Goal: Book appointment/travel/reservation

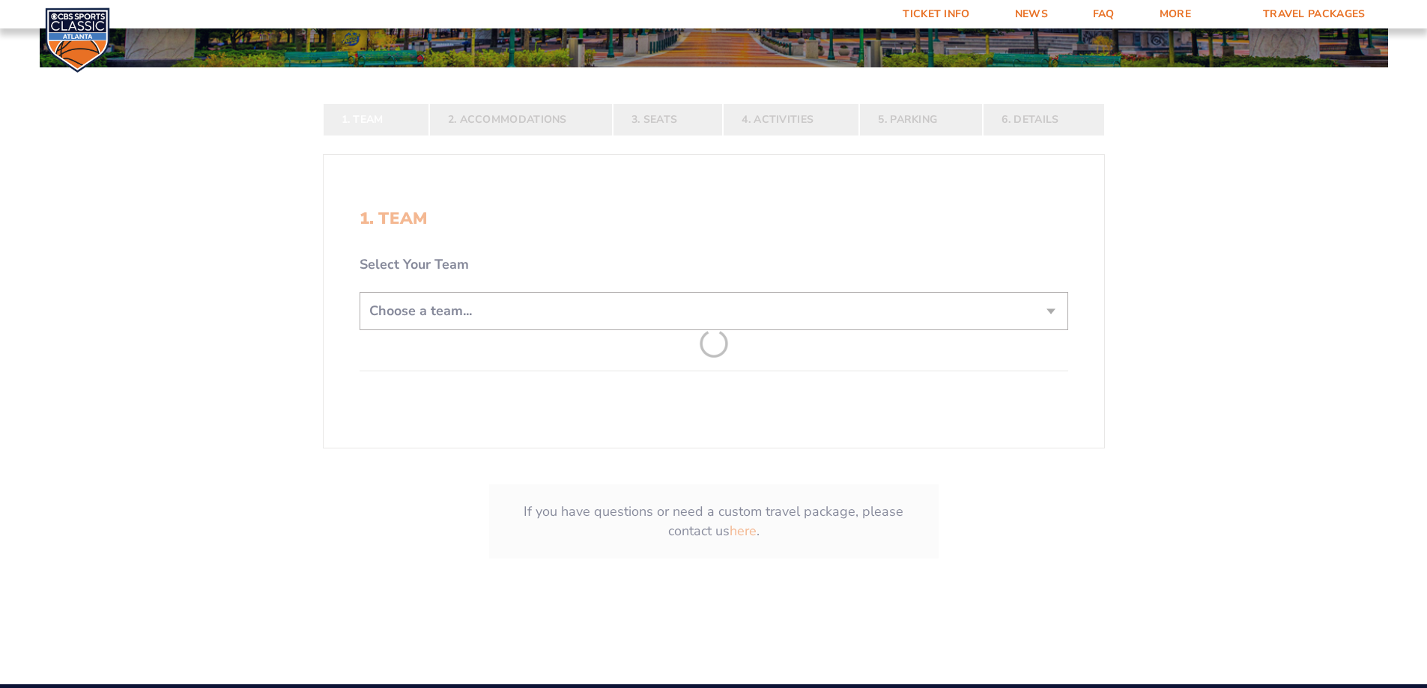
scroll to position [300, 0]
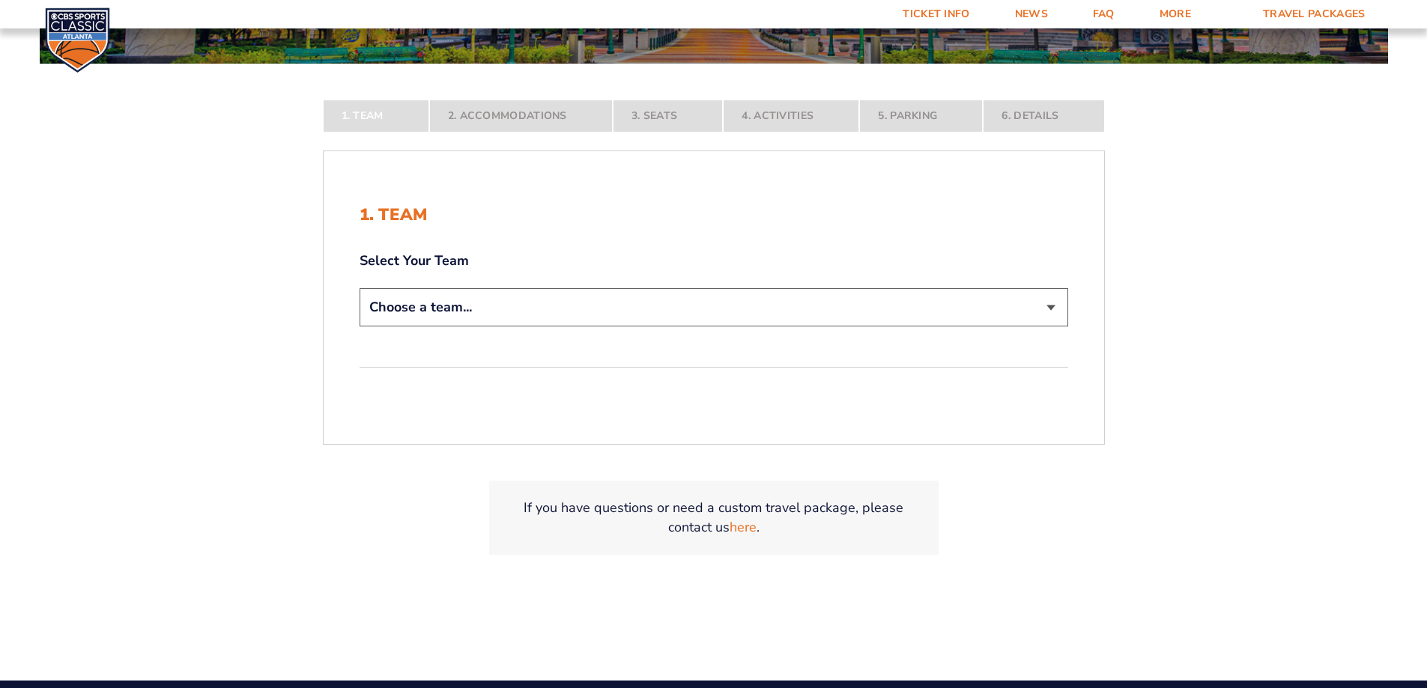
click at [499, 323] on select "Choose a team... [US_STATE] Wildcats [US_STATE] State Buckeyes [US_STATE] Tar H…" at bounding box center [713, 307] width 708 height 38
select select "12756"
click at [359, 327] on select "Choose a team... [US_STATE] Wildcats [US_STATE] State Buckeyes [US_STATE] Tar H…" at bounding box center [713, 307] width 708 height 38
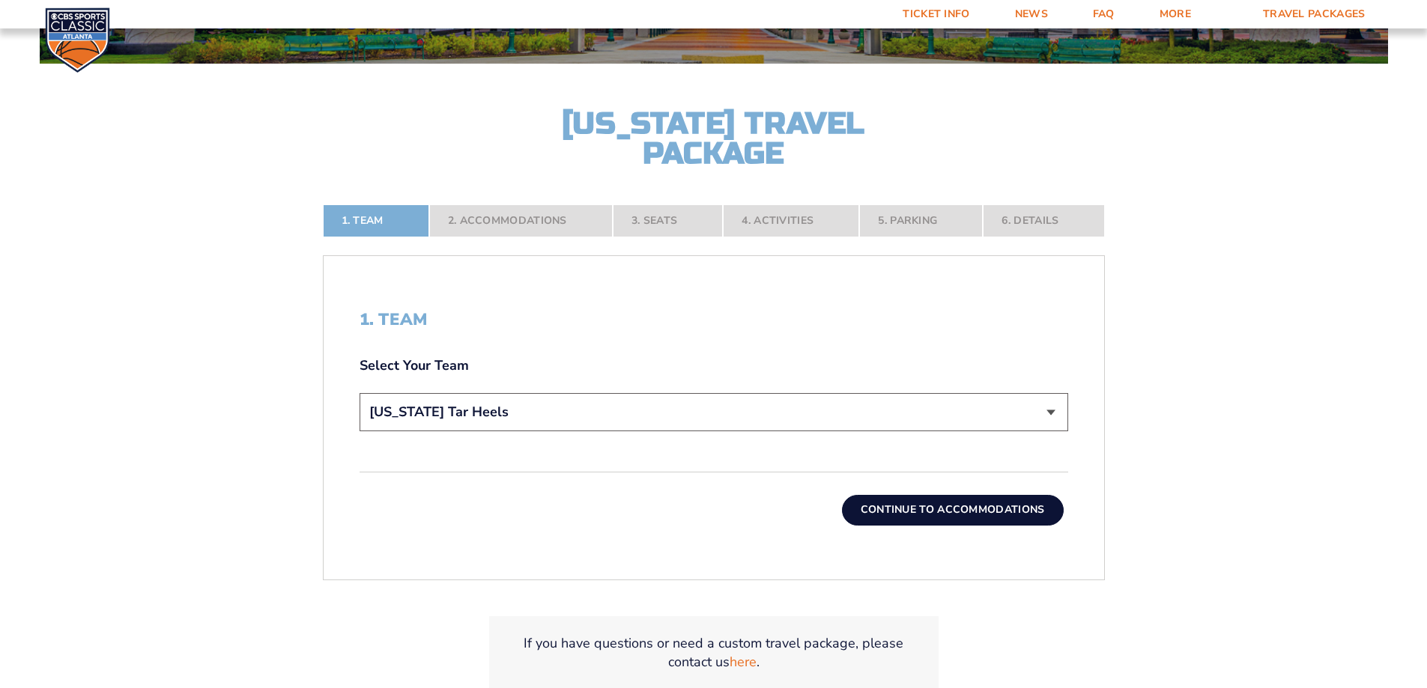
click at [1010, 517] on button "Continue To Accommodations" at bounding box center [953, 510] width 222 height 30
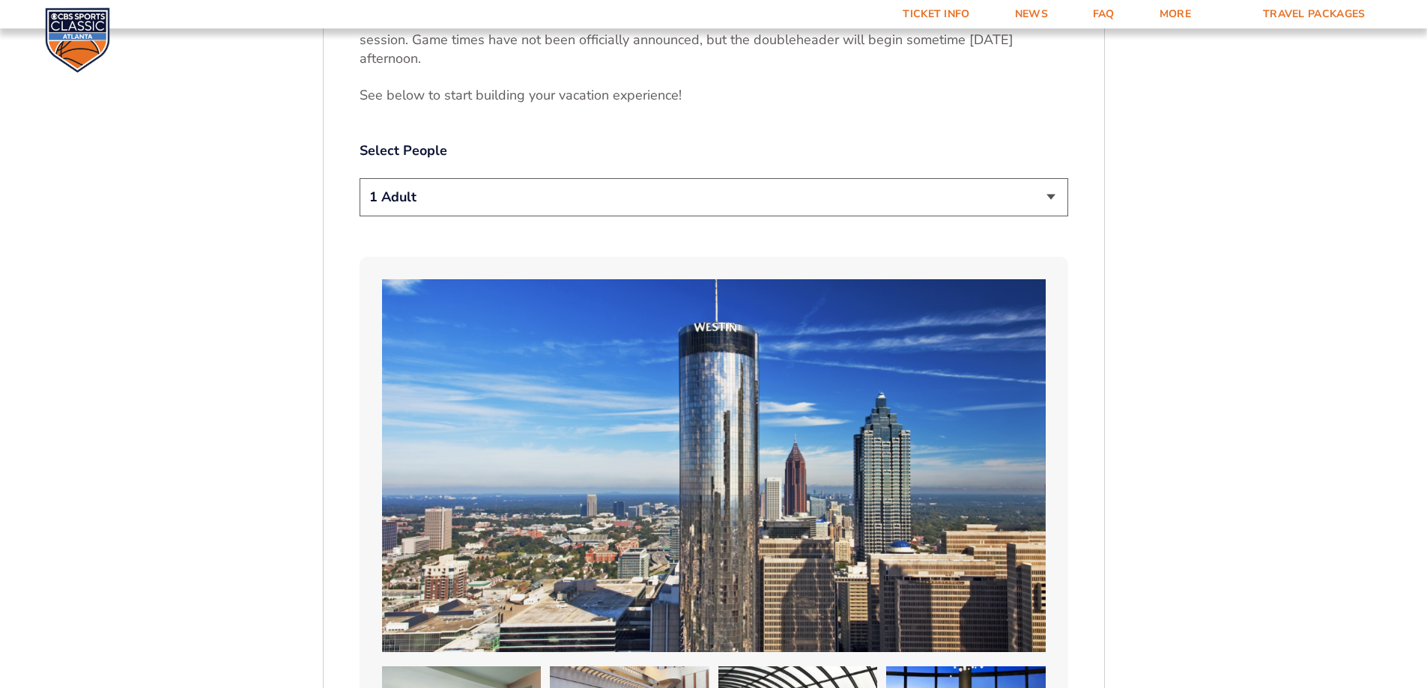
scroll to position [700, 0]
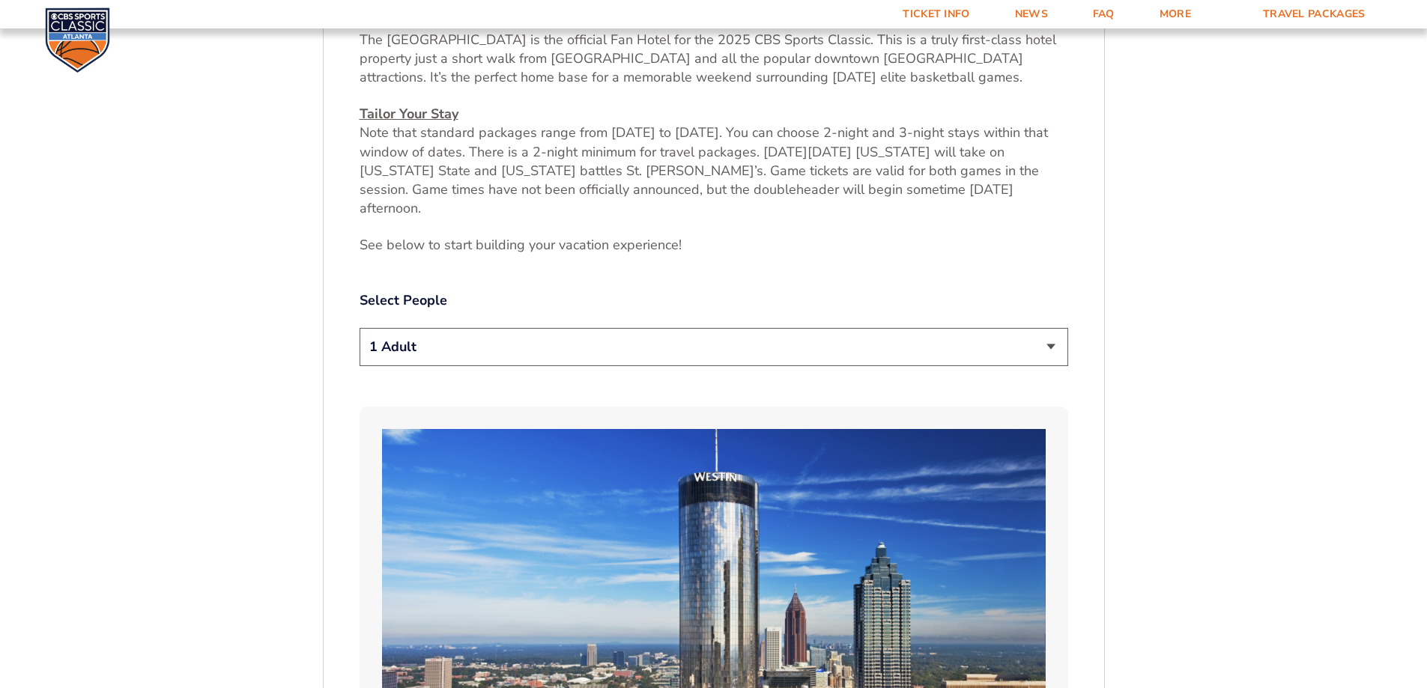
click at [562, 328] on select "1 Adult 2 Adults 3 Adults 4 Adults 2 Adults + 1 Child 2 Adults + 2 Children 2 A…" at bounding box center [713, 347] width 708 height 38
select select "2 Adults"
click at [359, 328] on select "1 Adult 2 Adults 3 Adults 4 Adults 2 Adults + 1 Child 2 Adults + 2 Children 2 A…" at bounding box center [713, 347] width 708 height 38
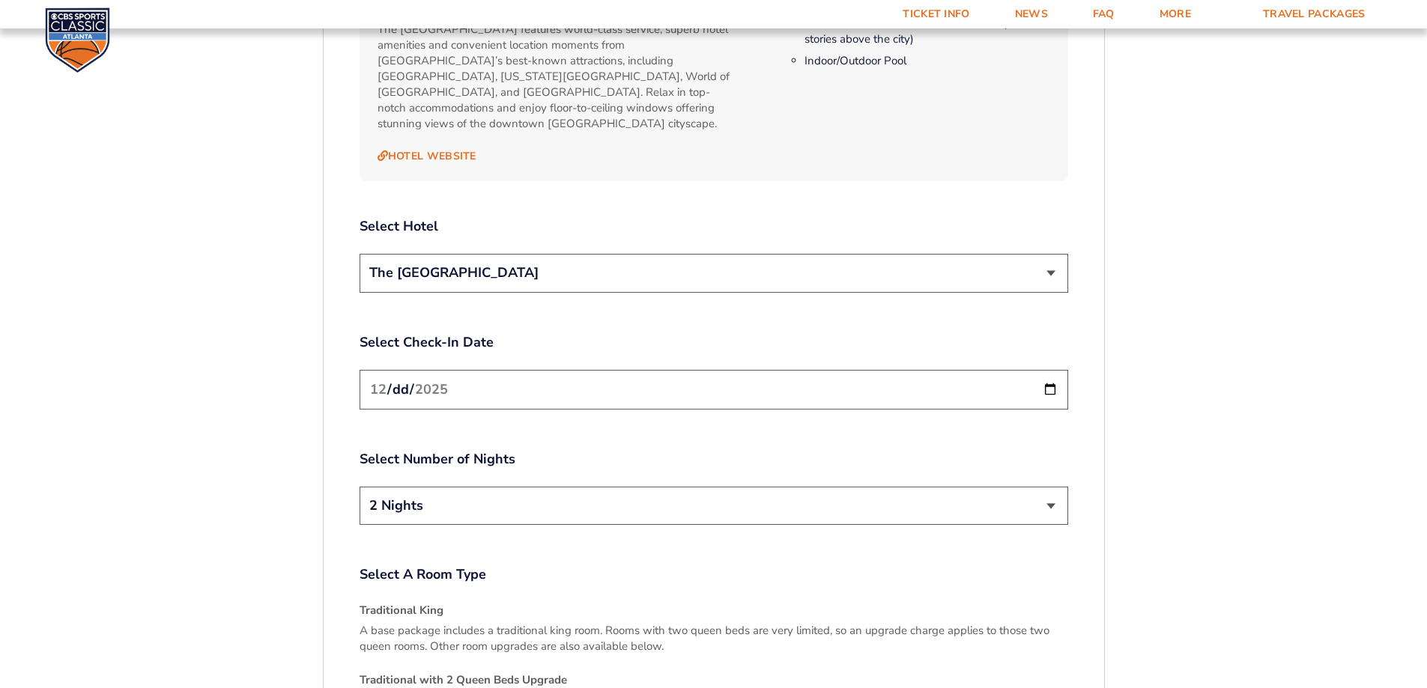
scroll to position [1749, 0]
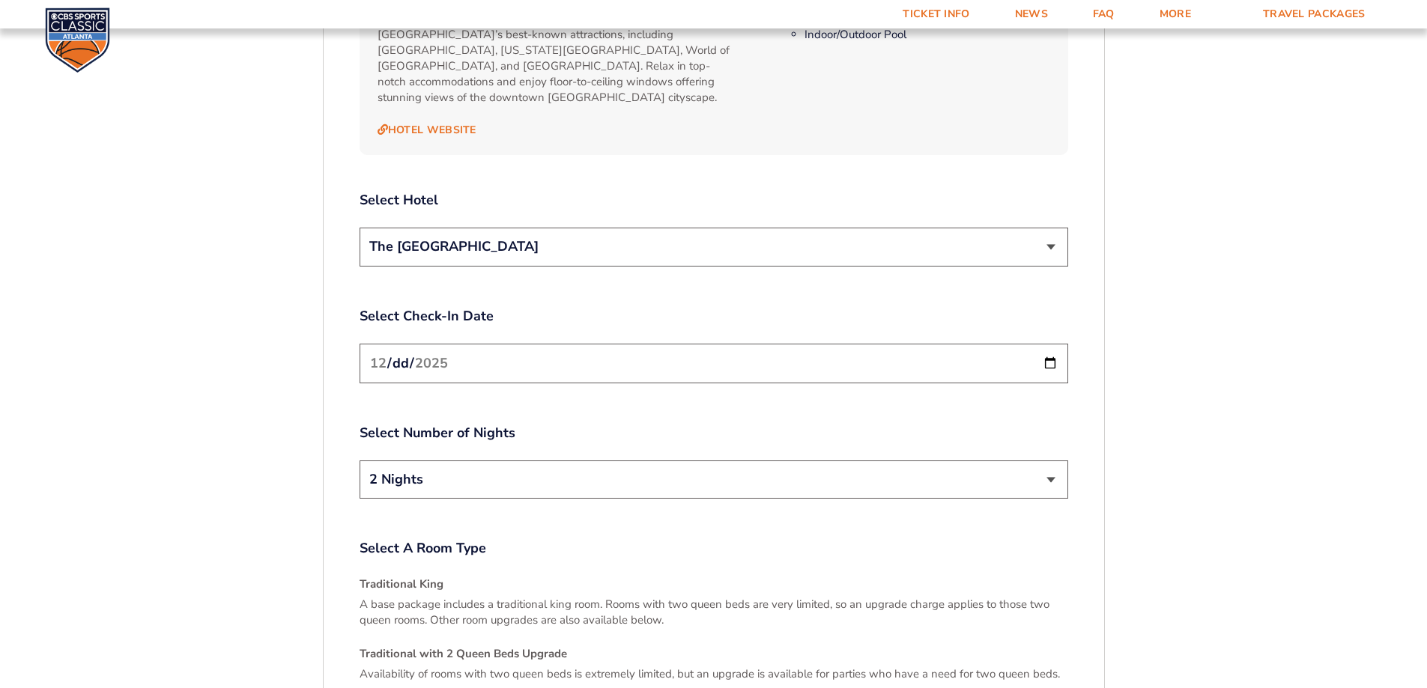
click at [465, 228] on select "The [GEOGRAPHIC_DATA]" at bounding box center [713, 247] width 708 height 38
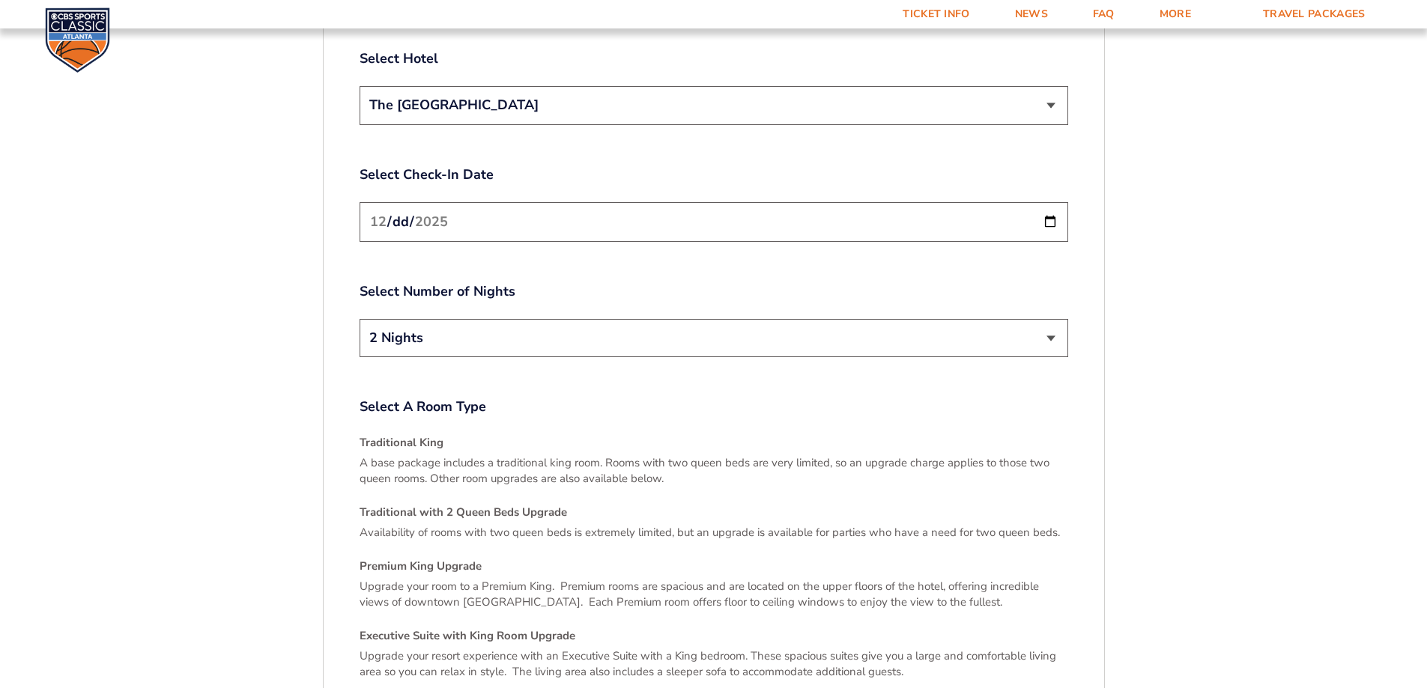
scroll to position [1973, 0]
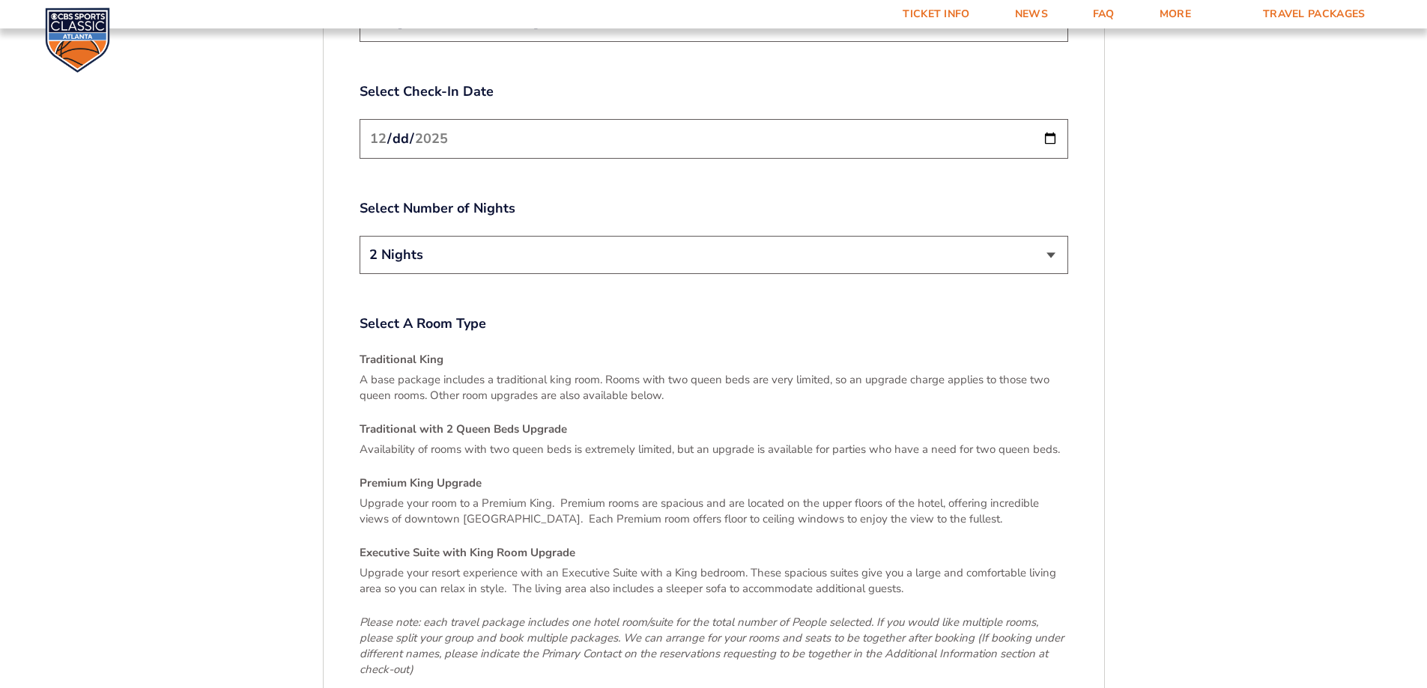
click at [452, 236] on select "2 Nights 3 Nights" at bounding box center [713, 255] width 708 height 38
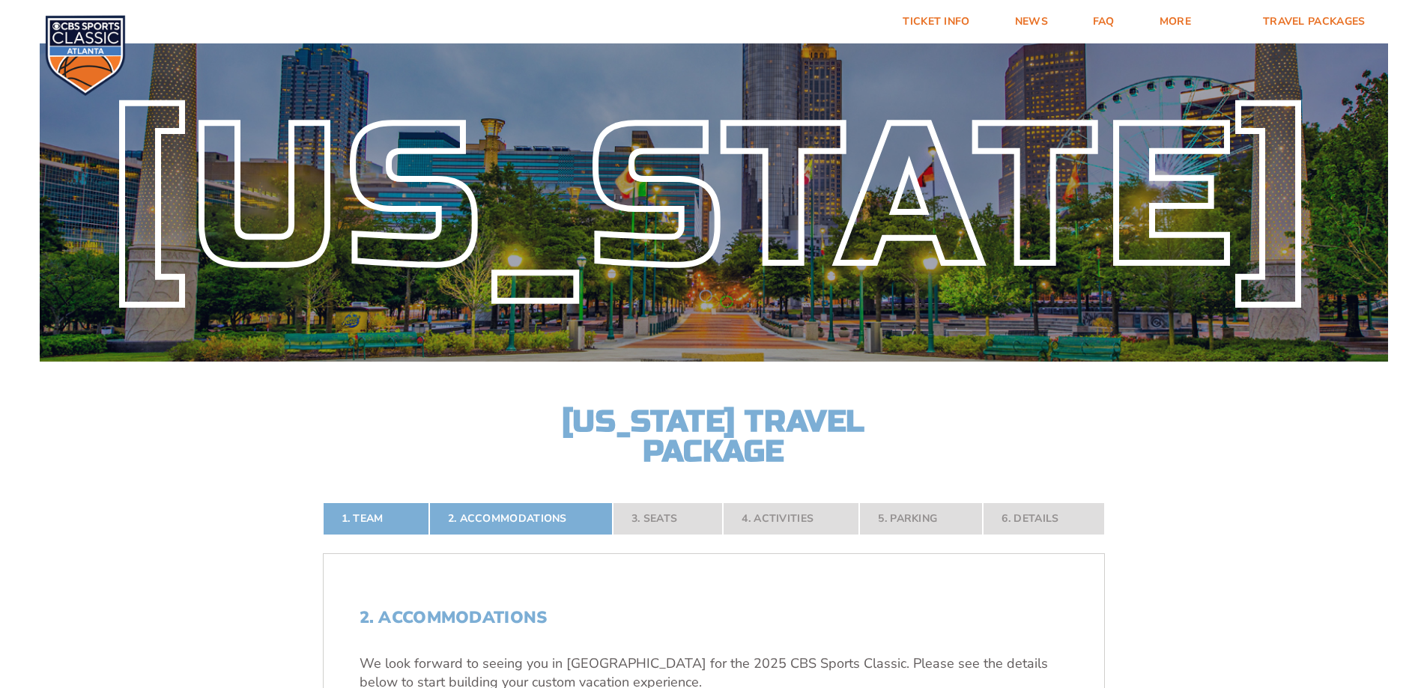
scroll to position [0, 0]
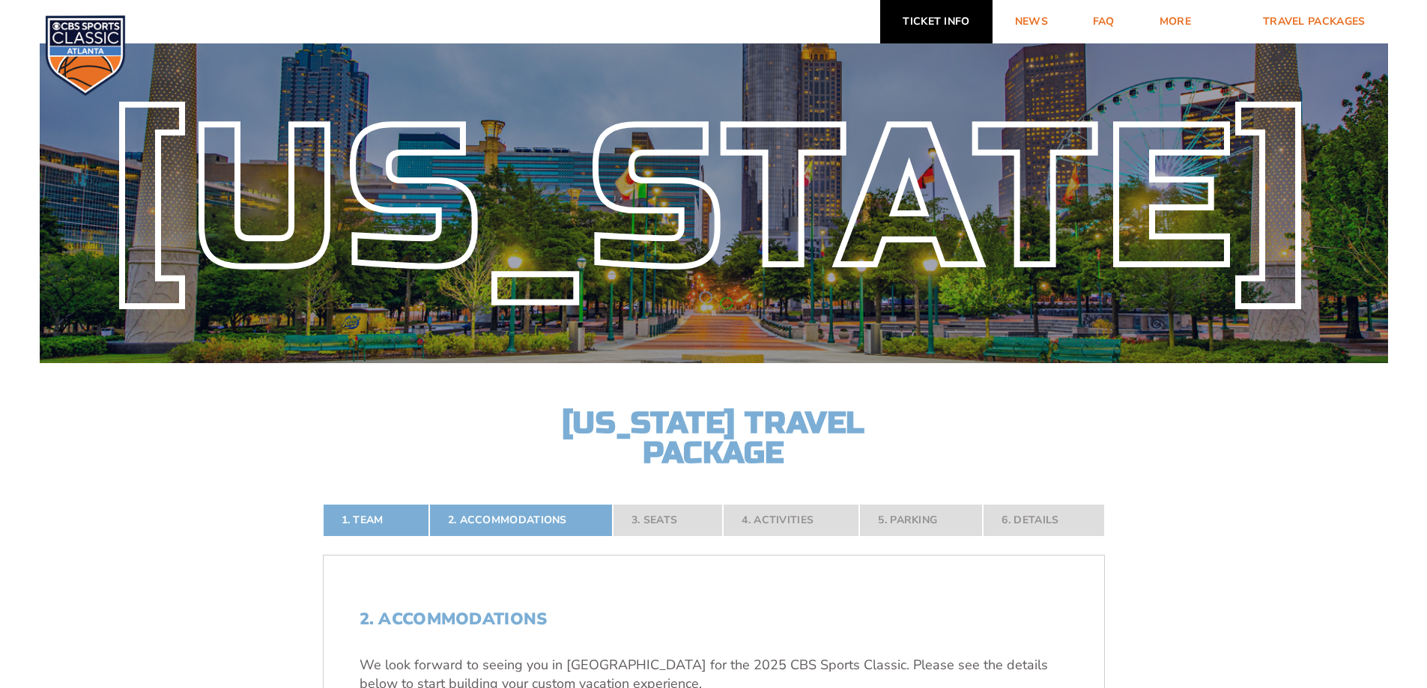
click at [911, 31] on link "Ticket Info" at bounding box center [936, 21] width 112 height 43
